Goal: Navigation & Orientation: Find specific page/section

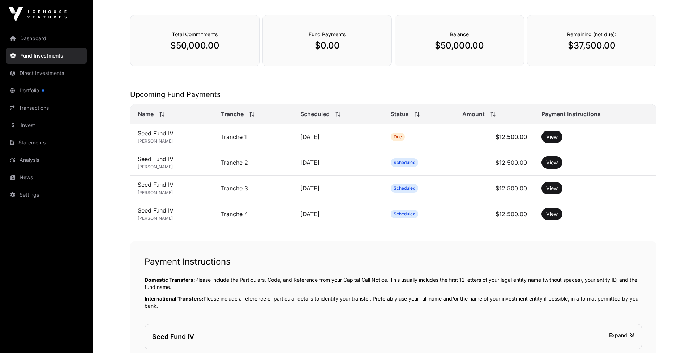
scroll to position [83, 0]
click at [558, 137] on button "View" at bounding box center [552, 137] width 21 height 12
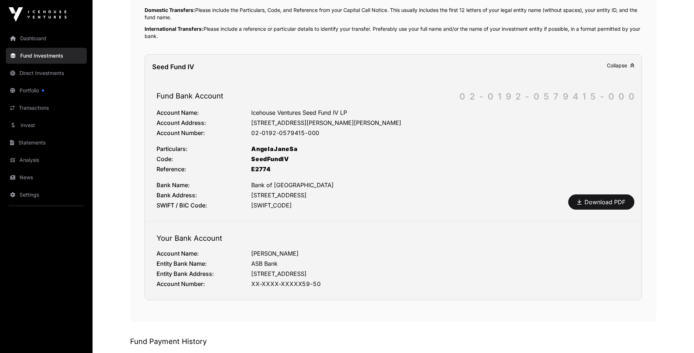
scroll to position [353, 0]
drag, startPoint x: 251, startPoint y: 158, endPoint x: 324, endPoint y: 158, distance: 72.7
click at [324, 158] on div "SeedFundIV" at bounding box center [440, 158] width 379 height 9
copy div "SeedFundIV"
drag, startPoint x: 261, startPoint y: 132, endPoint x: 343, endPoint y: 132, distance: 82.1
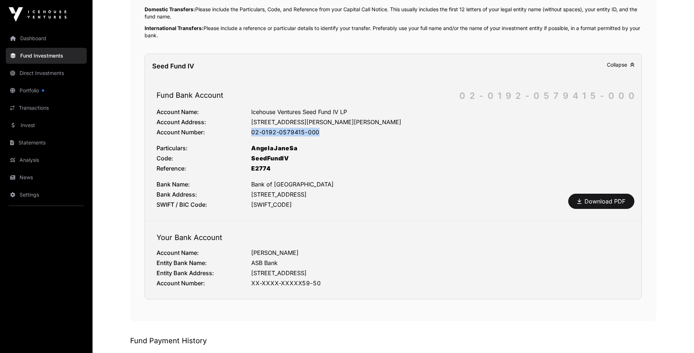
click at [343, 132] on div "02-0192-0579415-000" at bounding box center [440, 132] width 379 height 9
copy div "02-0192-0579415-000"
drag, startPoint x: 252, startPoint y: 114, endPoint x: 363, endPoint y: 114, distance: 111.0
click at [363, 114] on div "Icehouse Ventures Seed Fund IV LP" at bounding box center [440, 111] width 379 height 9
copy div "cehouse Ventures Seed Fund IV LP"
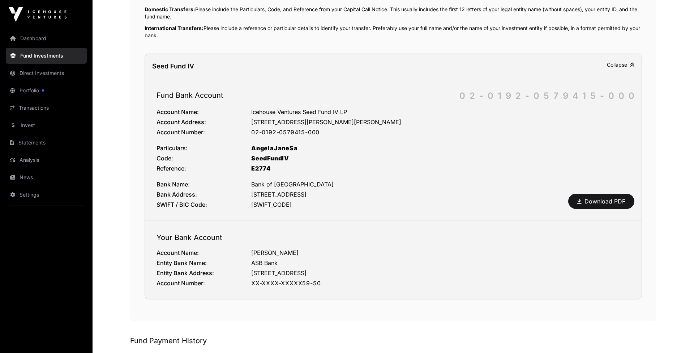
drag, startPoint x: 361, startPoint y: 110, endPoint x: 332, endPoint y: 109, distance: 29.3
click at [359, 109] on div "Icehouse Ventures Seed Fund IV LP" at bounding box center [440, 111] width 379 height 9
drag, startPoint x: 251, startPoint y: 111, endPoint x: 377, endPoint y: 111, distance: 126.2
click at [377, 111] on div "Icehouse Ventures Seed Fund IV LP" at bounding box center [440, 111] width 379 height 9
copy div "Icehouse Ventures Seed Fund IV LP"
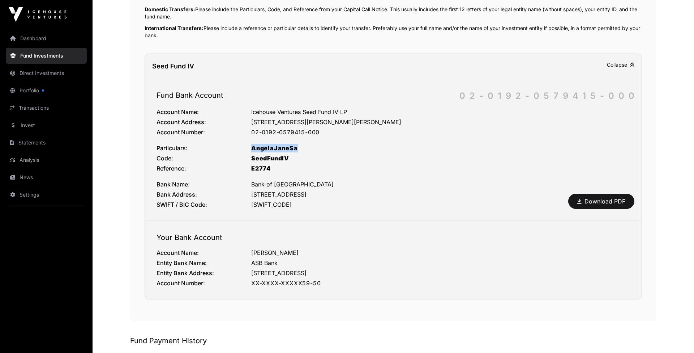
drag, startPoint x: 252, startPoint y: 149, endPoint x: 312, endPoint y: 149, distance: 60.0
click at [312, 149] on div "AngelaJaneSa" at bounding box center [440, 148] width 379 height 9
copy div "AngelaJaneSa"
drag, startPoint x: 251, startPoint y: 159, endPoint x: 303, endPoint y: 162, distance: 51.4
click at [303, 162] on div "SeedFundIV" at bounding box center [440, 158] width 379 height 9
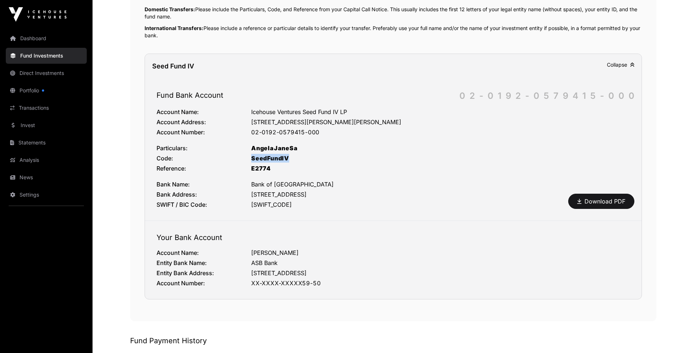
copy div "SeedFundIV"
drag, startPoint x: 252, startPoint y: 169, endPoint x: 290, endPoint y: 171, distance: 38.7
click at [290, 171] on div "E2774" at bounding box center [440, 168] width 379 height 9
copy div "E2774"
drag, startPoint x: 303, startPoint y: 111, endPoint x: 380, endPoint y: 112, distance: 77.4
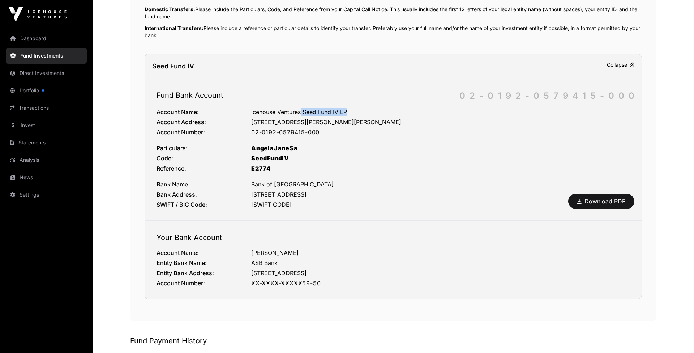
click at [380, 112] on div "Icehouse Ventures Seed Fund IV LP" at bounding box center [440, 111] width 379 height 9
copy div "Seed Fund IV LP"
click at [29, 56] on link "Fund Investments" at bounding box center [46, 56] width 81 height 16
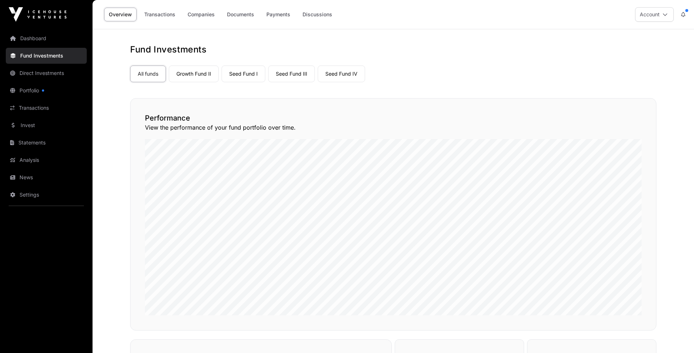
click at [40, 74] on link "Direct Investments" at bounding box center [46, 73] width 81 height 16
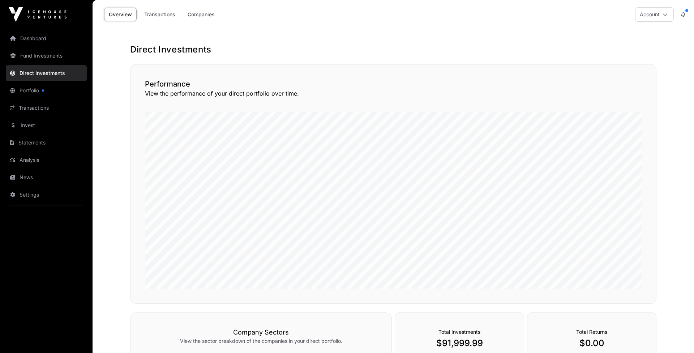
click at [24, 89] on link "Portfolio" at bounding box center [46, 90] width 81 height 16
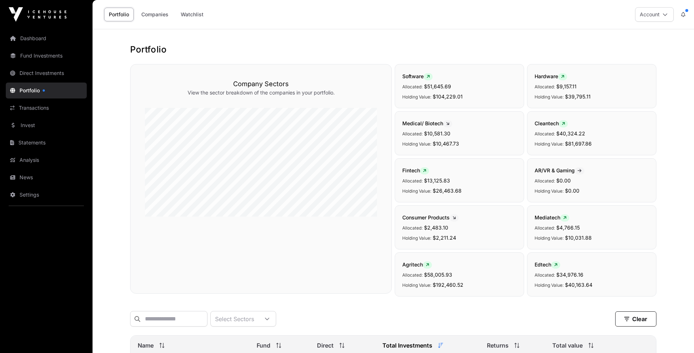
click at [38, 40] on link "Dashboard" at bounding box center [46, 38] width 81 height 16
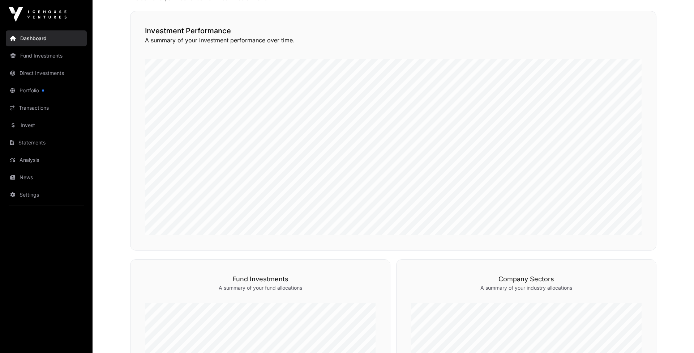
scroll to position [165, 0]
